Goal: Find contact information: Find contact information

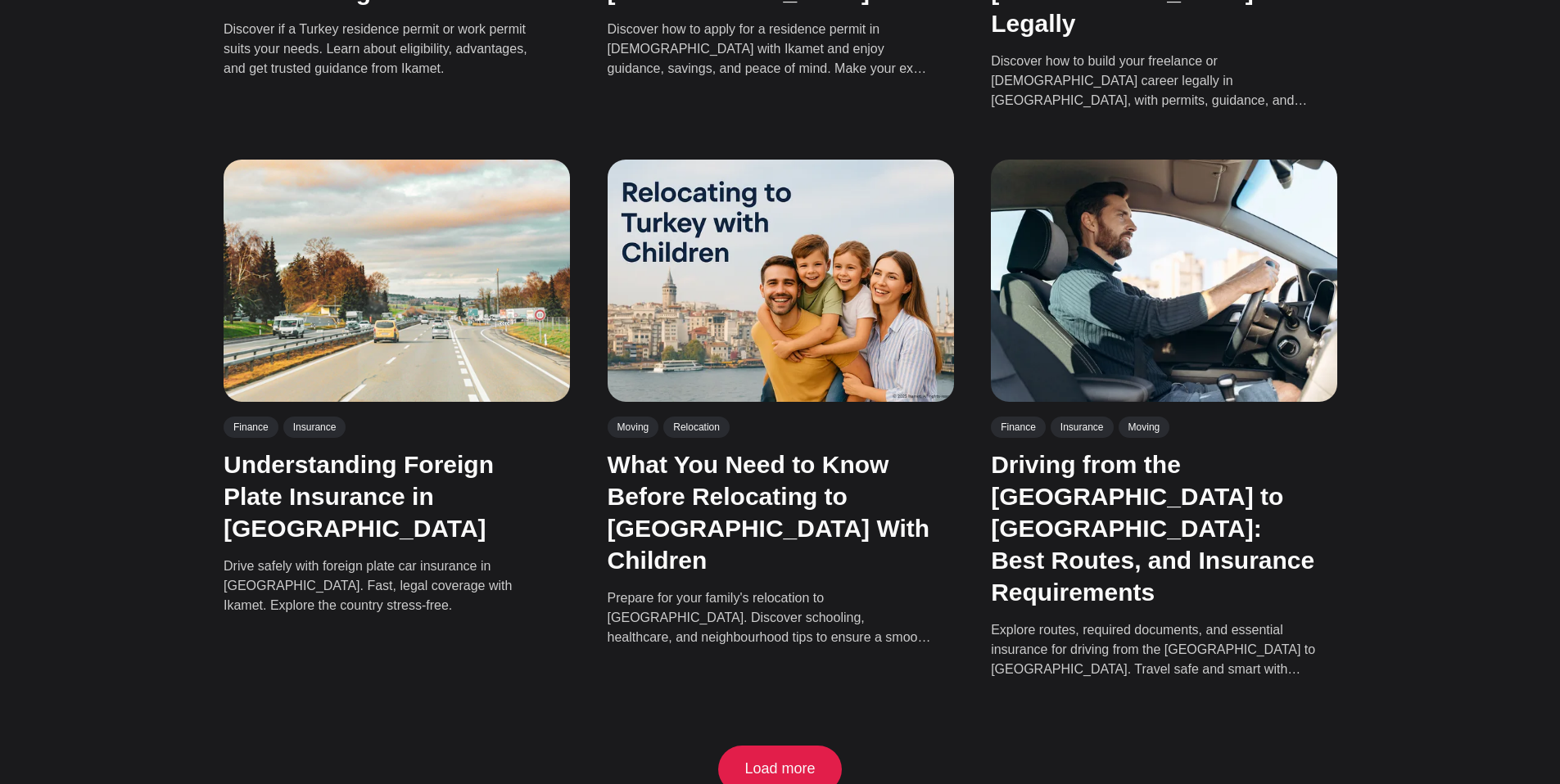
scroll to position [3891, 0]
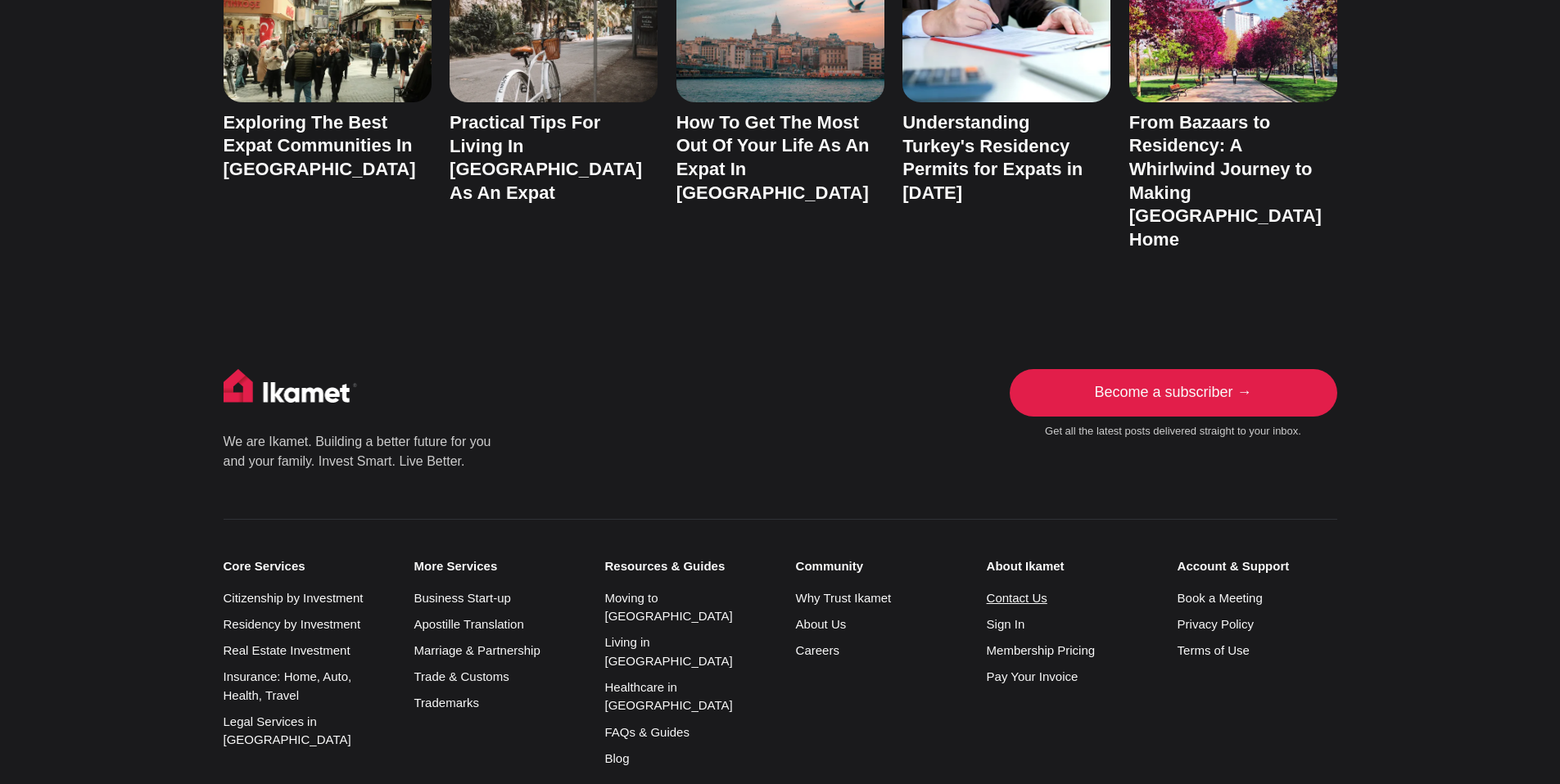
click at [1003, 591] on link "Contact Us" at bounding box center [1017, 598] width 61 height 14
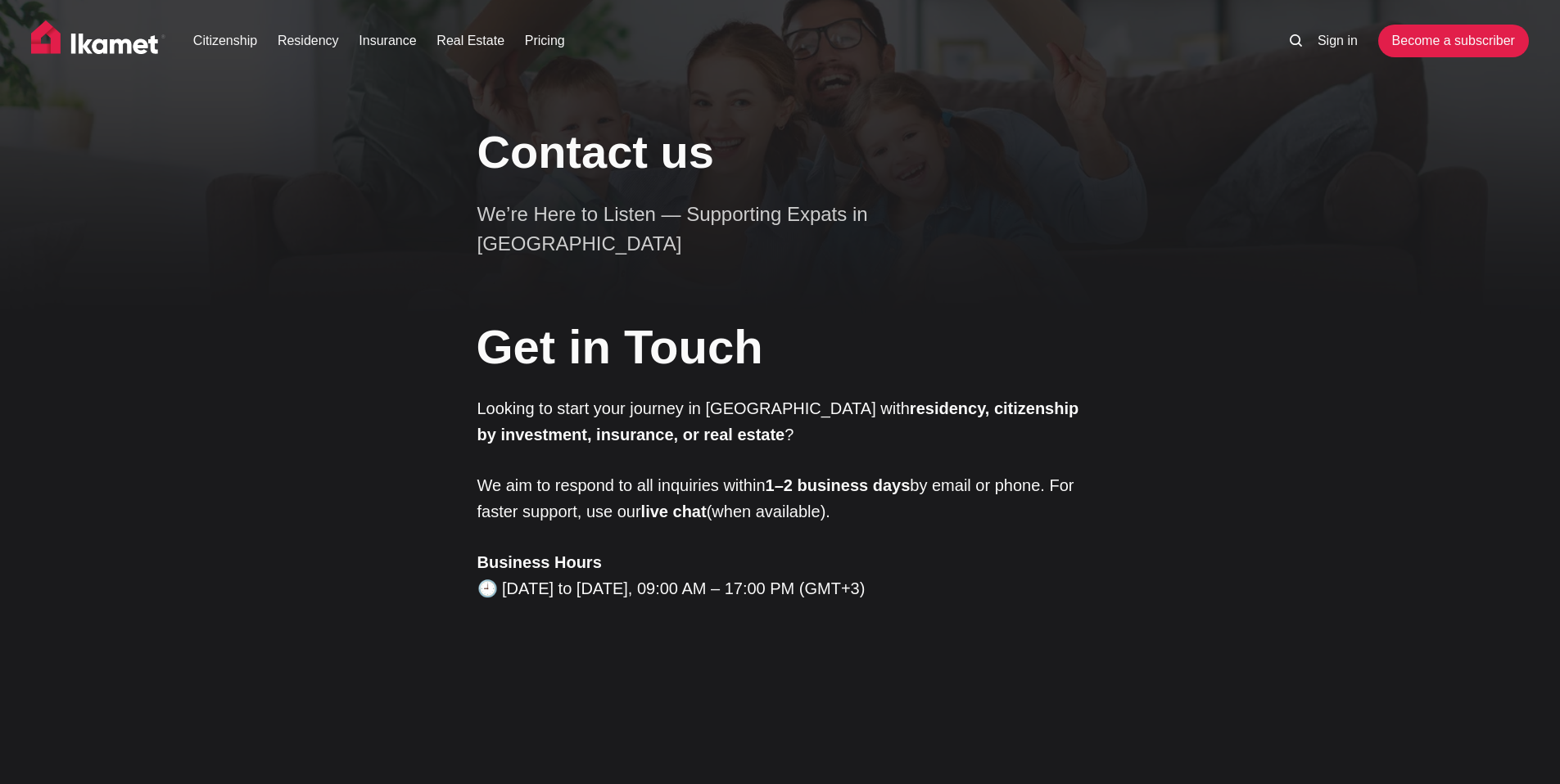
click at [106, 50] on img at bounding box center [98, 40] width 134 height 41
